Goal: Information Seeking & Learning: Learn about a topic

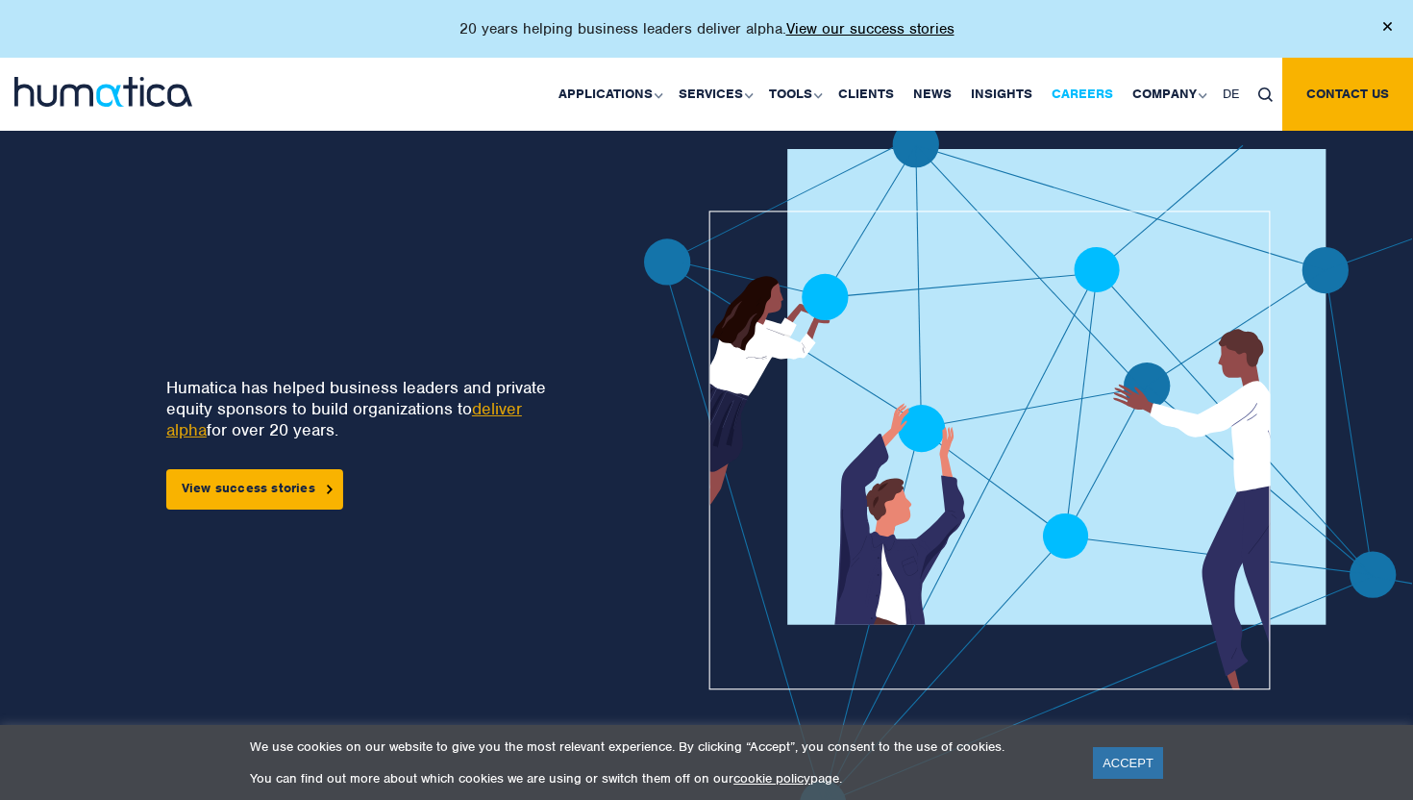
click at [1069, 87] on link "Careers" at bounding box center [1082, 94] width 81 height 73
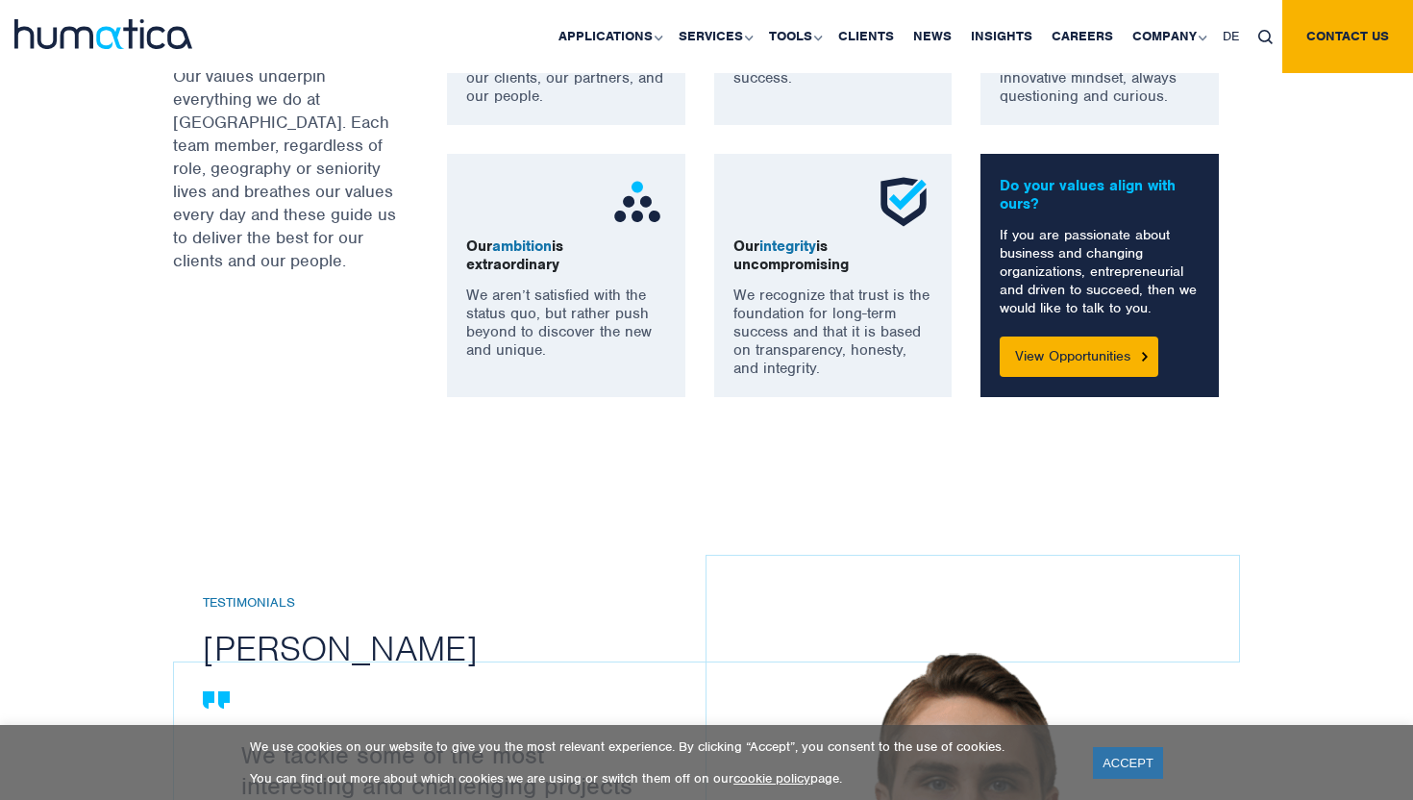
scroll to position [1846, 0]
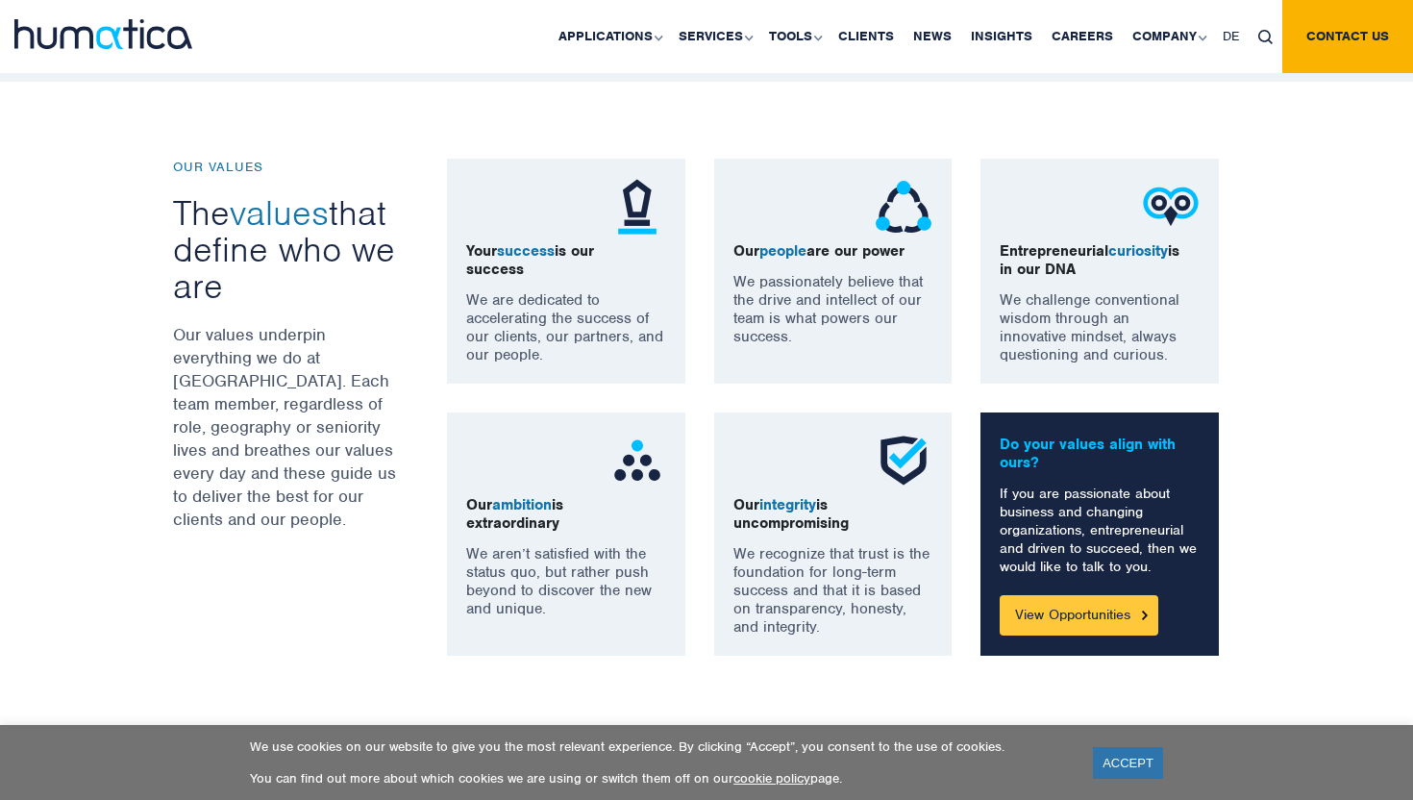
click at [1040, 622] on link "View Opportunities" at bounding box center [1079, 615] width 159 height 40
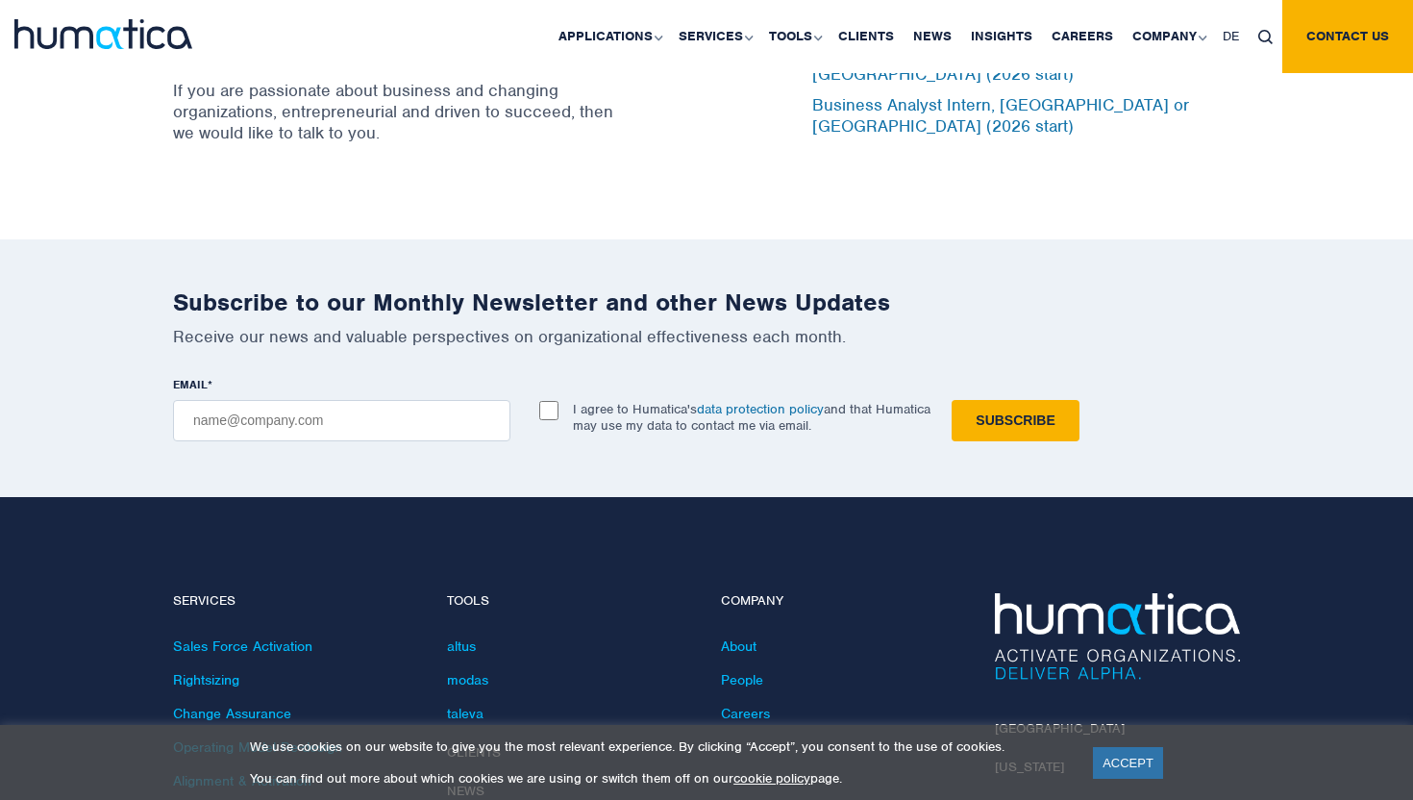
scroll to position [6844, 0]
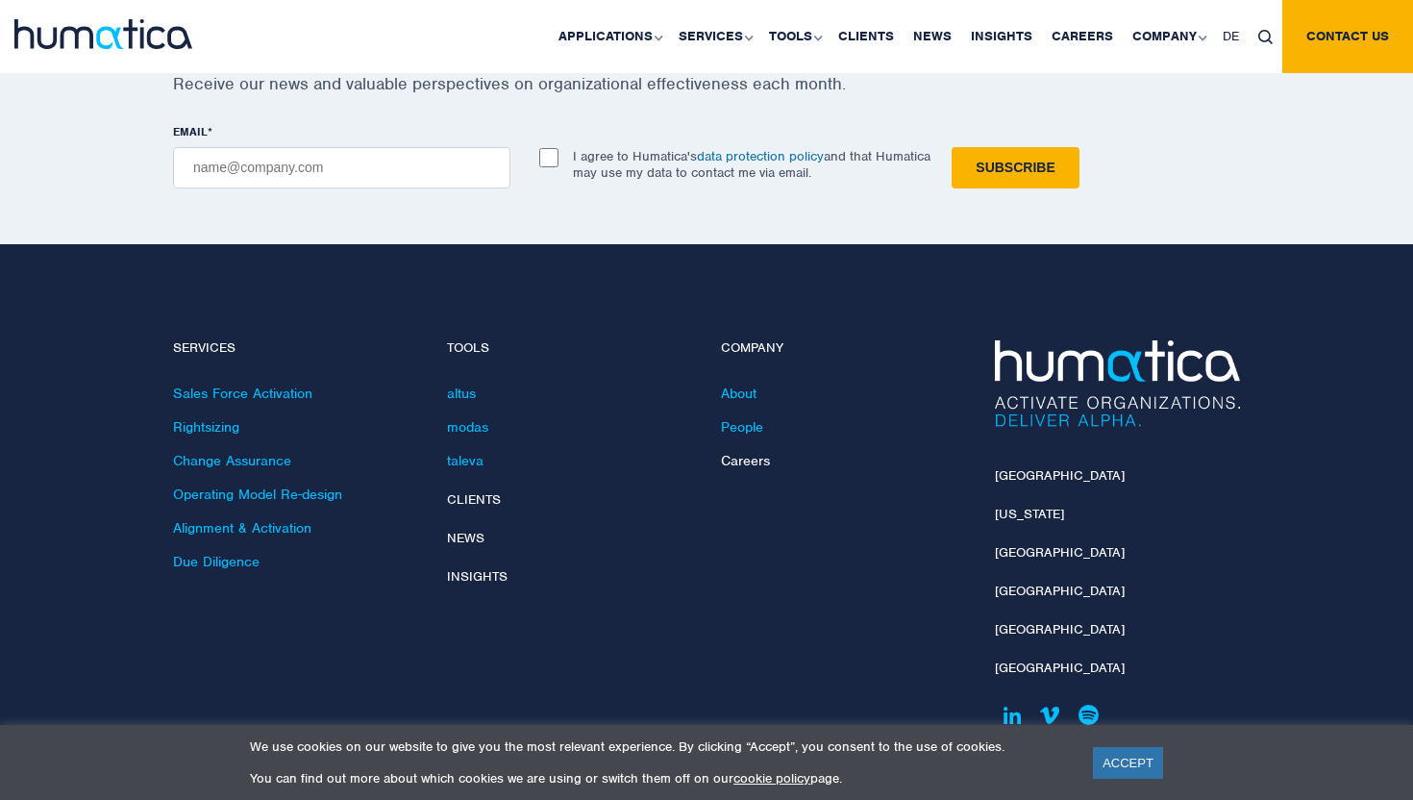
click at [751, 453] on link "Careers" at bounding box center [745, 460] width 49 height 17
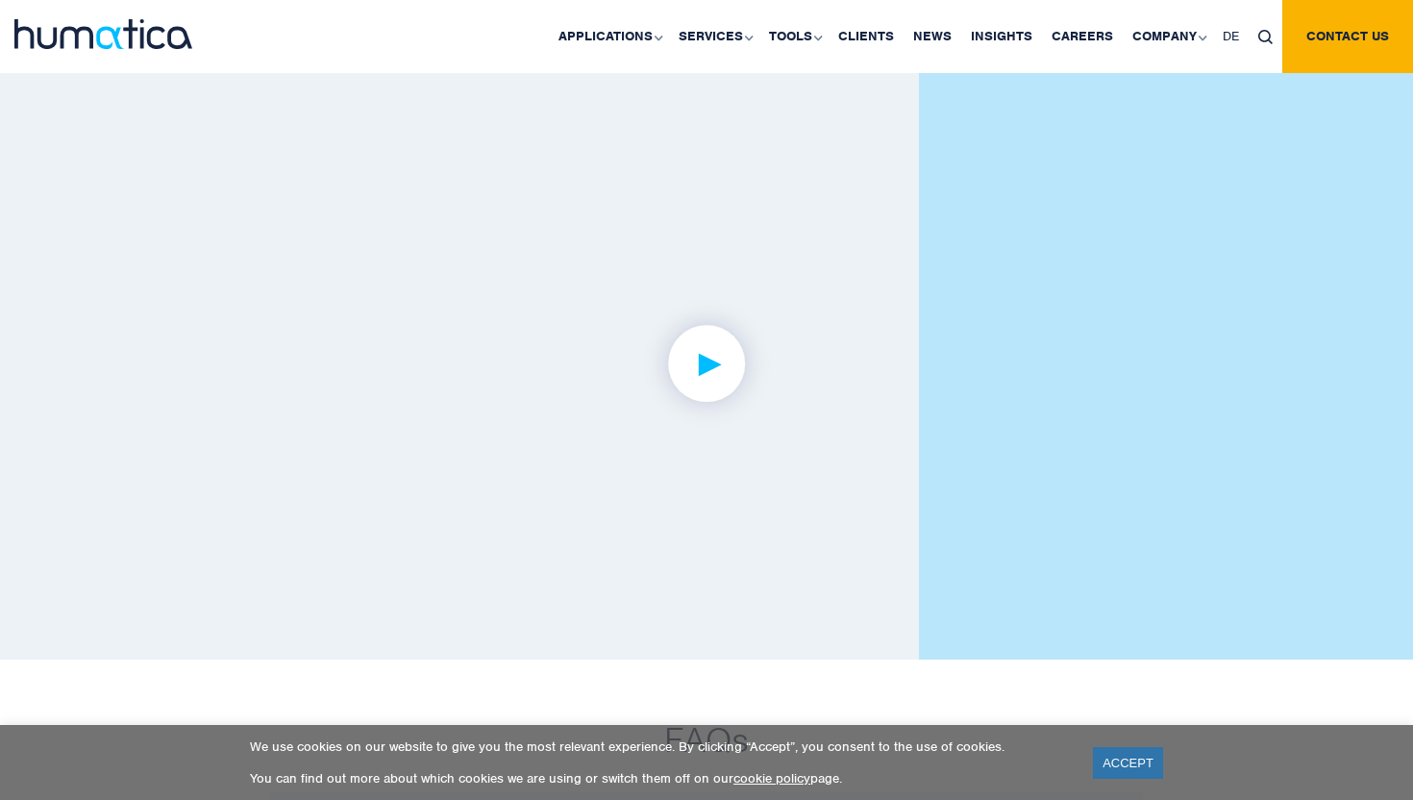
scroll to position [4629, 0]
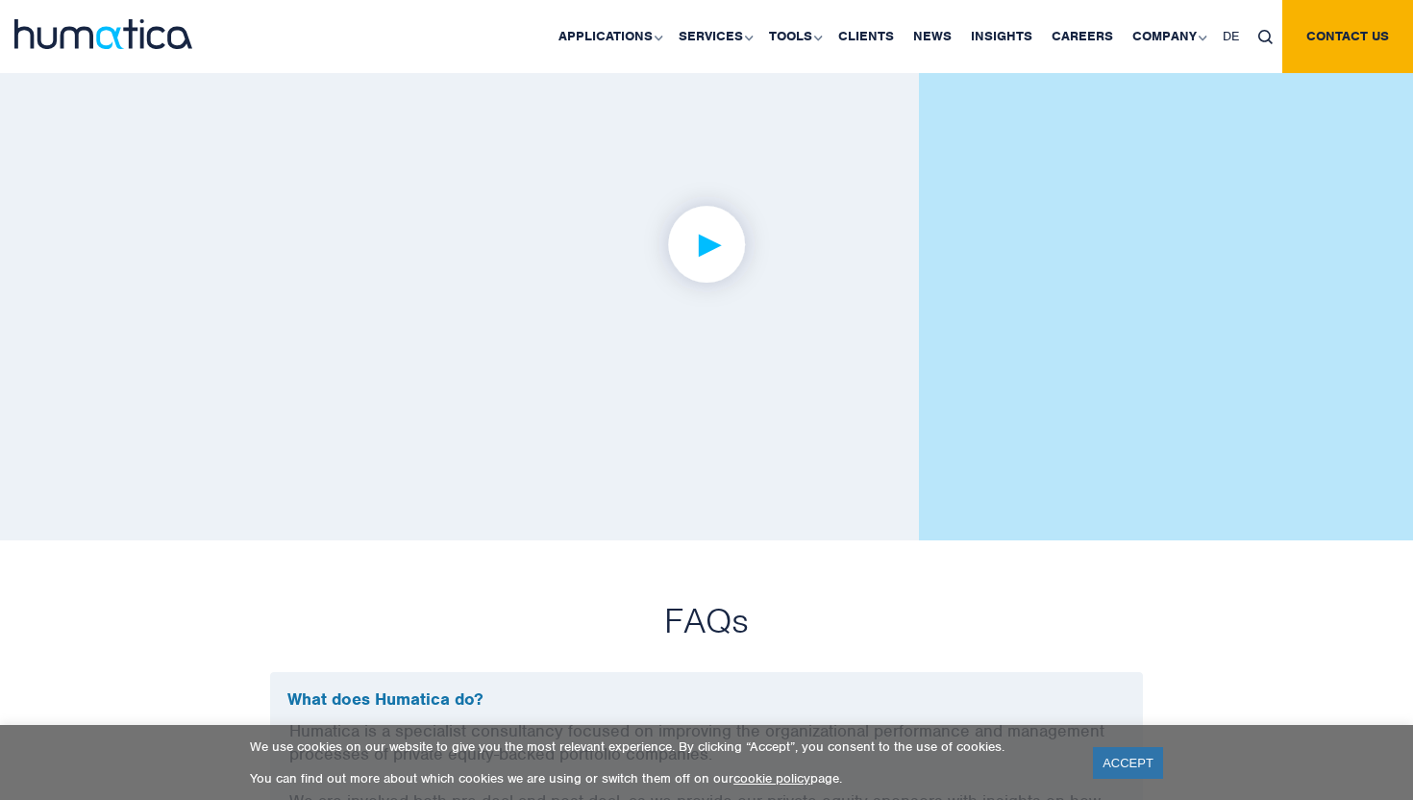
click at [715, 216] on img at bounding box center [707, 244] width 149 height 149
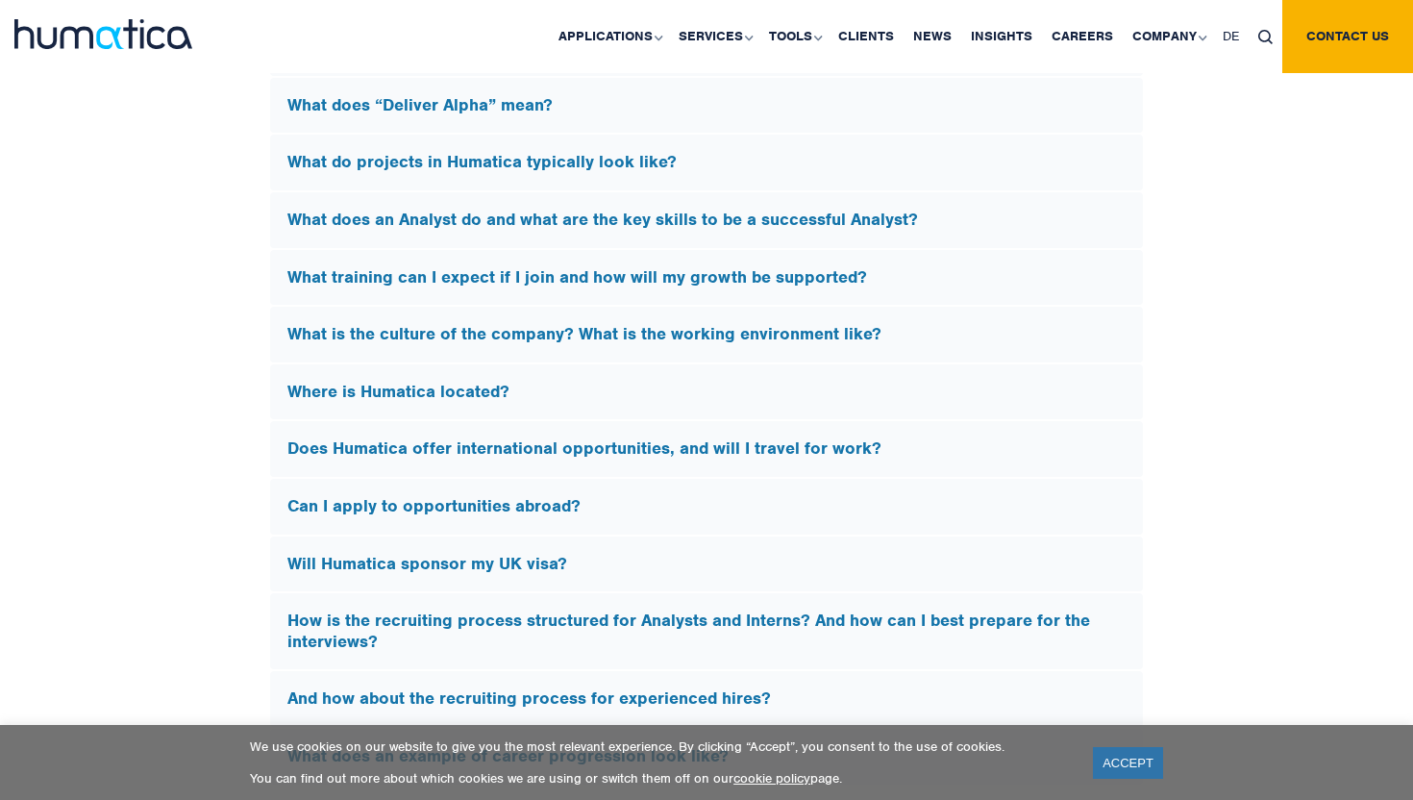
scroll to position [5645, 0]
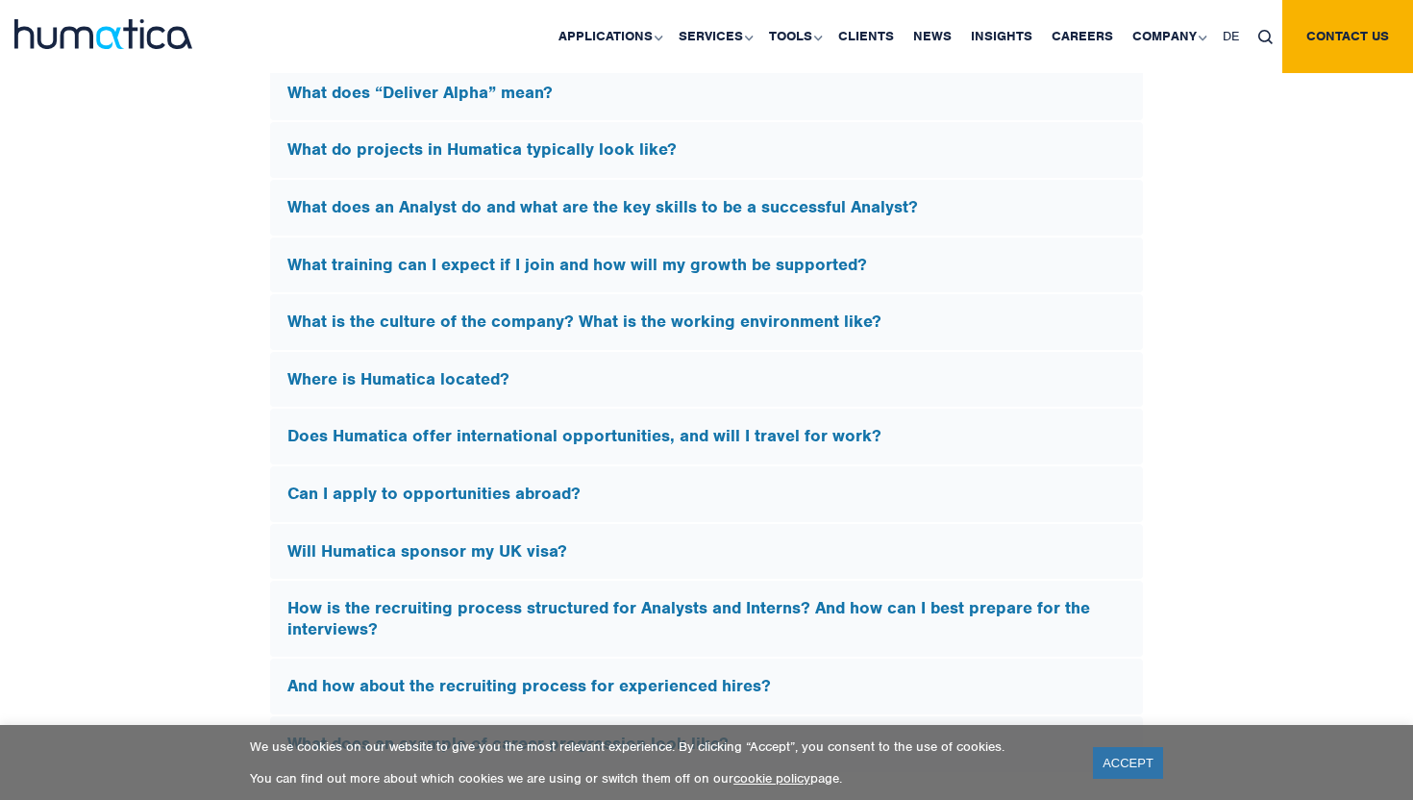
click at [322, 372] on h5 "Where is Humatica located?" at bounding box center [706, 379] width 838 height 21
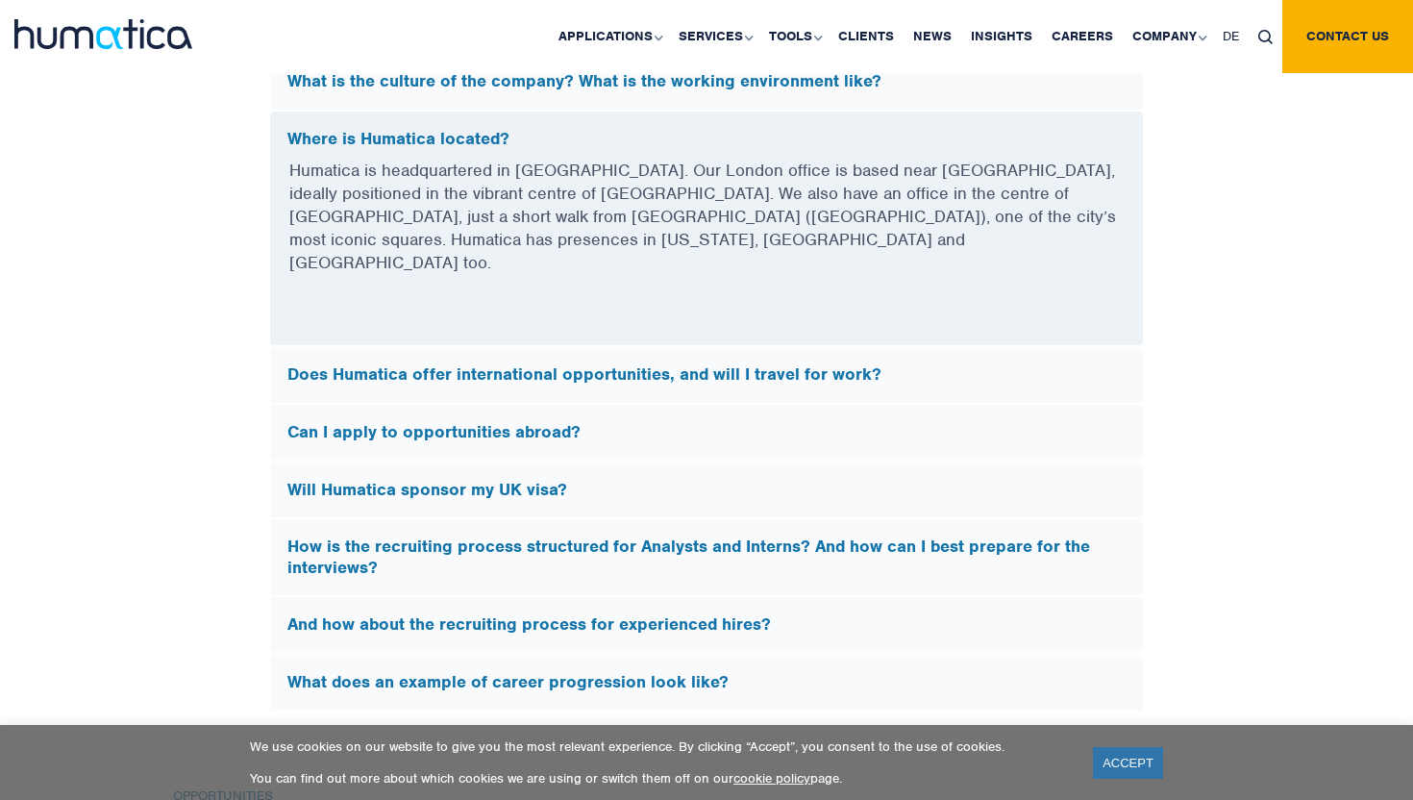
scroll to position [5589, 0]
